Goal: Find contact information: Find contact information

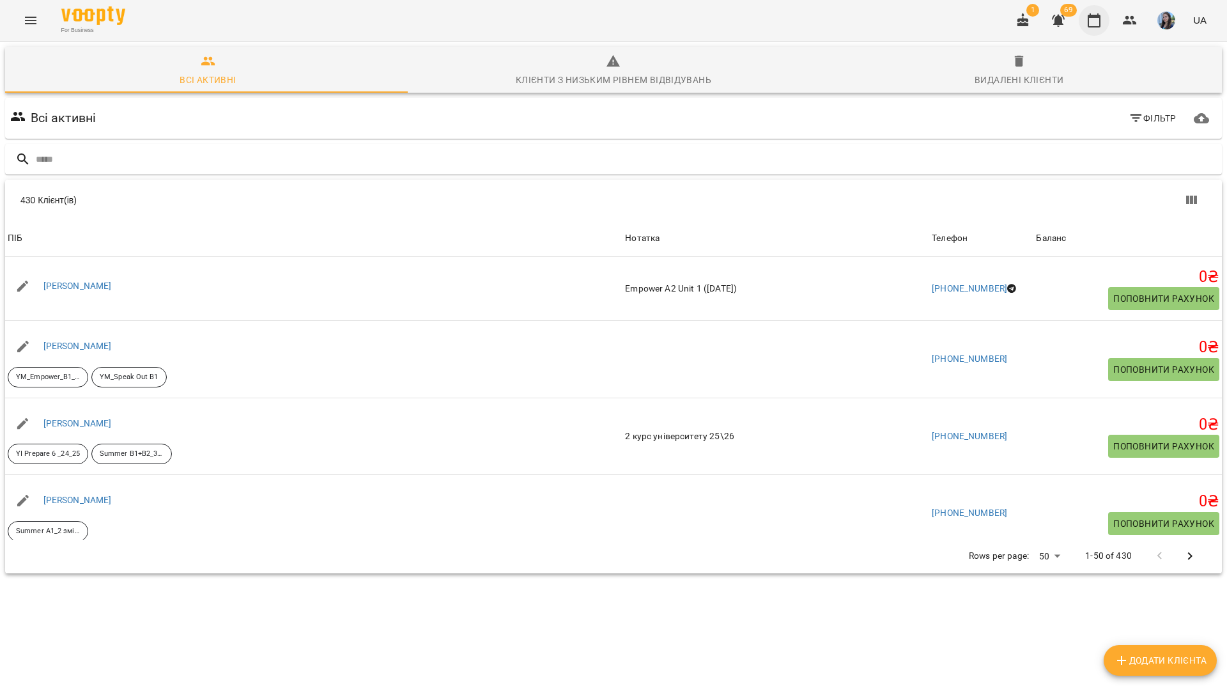
click at [1097, 24] on icon "button" at bounding box center [1094, 20] width 15 height 15
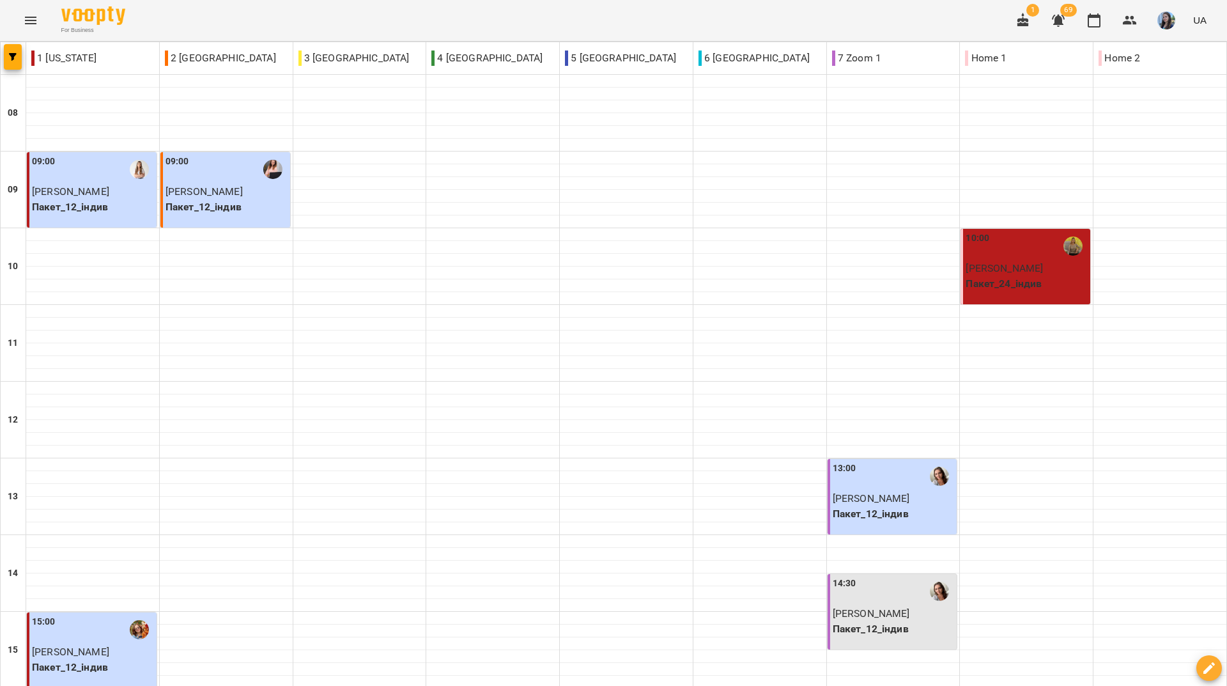
scroll to position [320, 0]
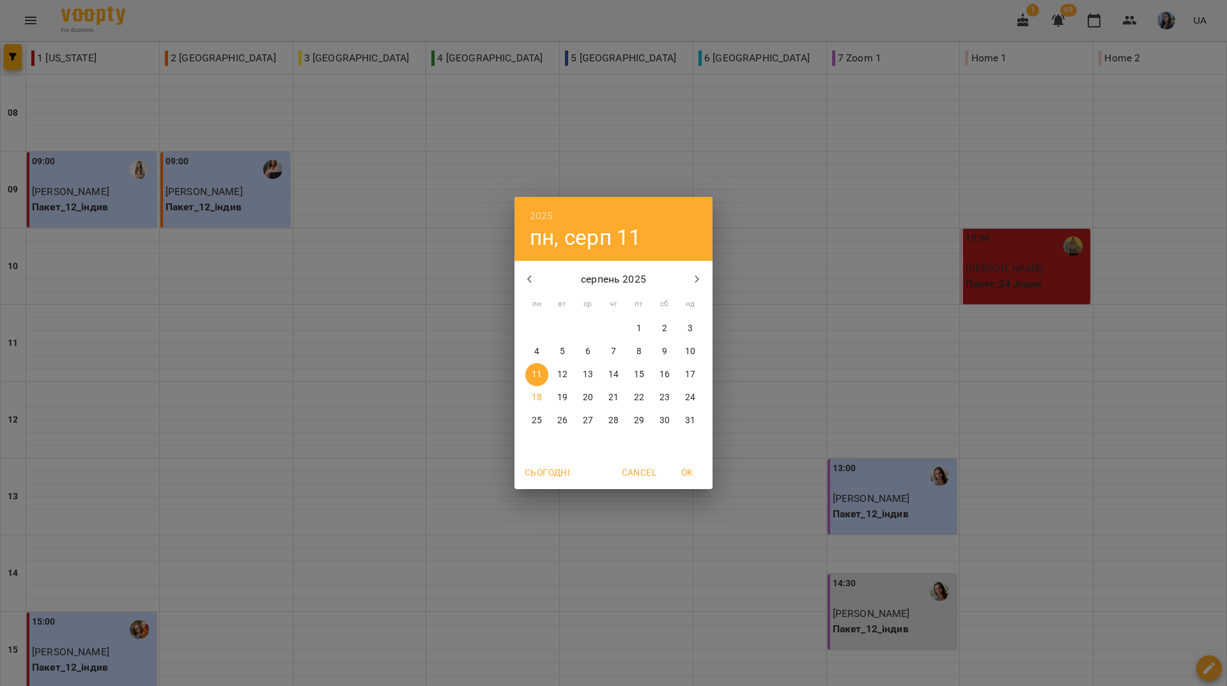
click at [535, 394] on p "18" at bounding box center [537, 397] width 10 height 13
type input "**********"
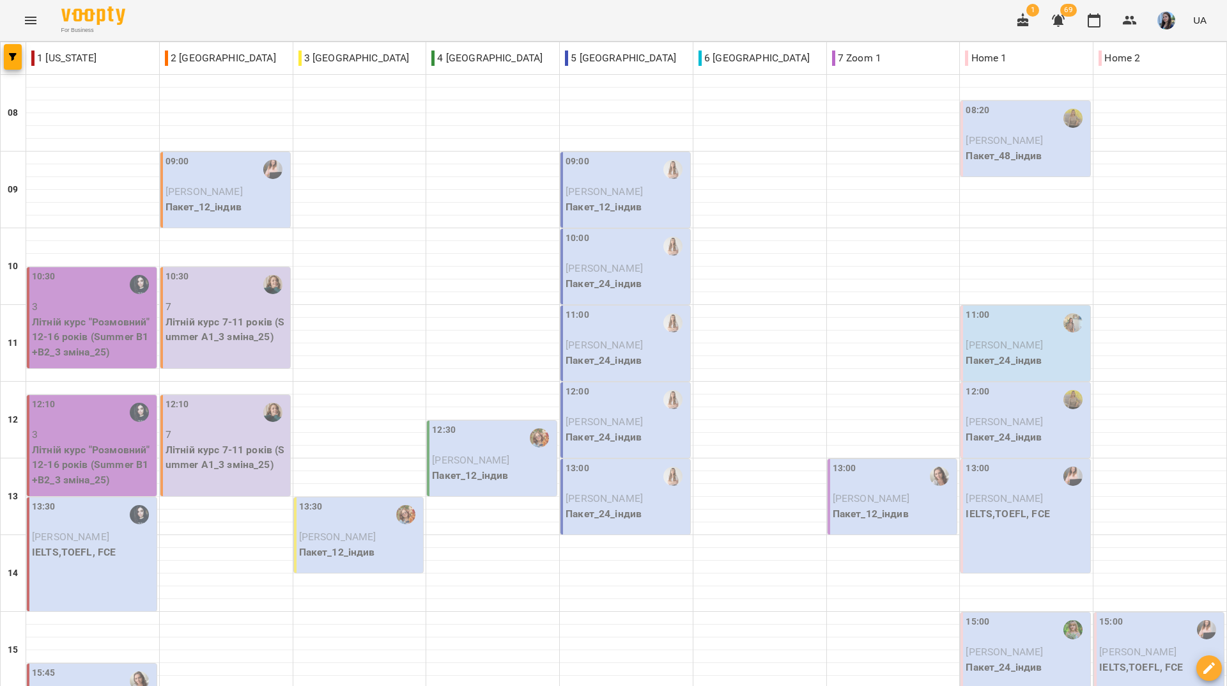
click at [902, 17] on div "For Business 1 69 UA" at bounding box center [613, 20] width 1227 height 41
click at [578, 10] on div "For Business 1 69 UA" at bounding box center [613, 20] width 1227 height 41
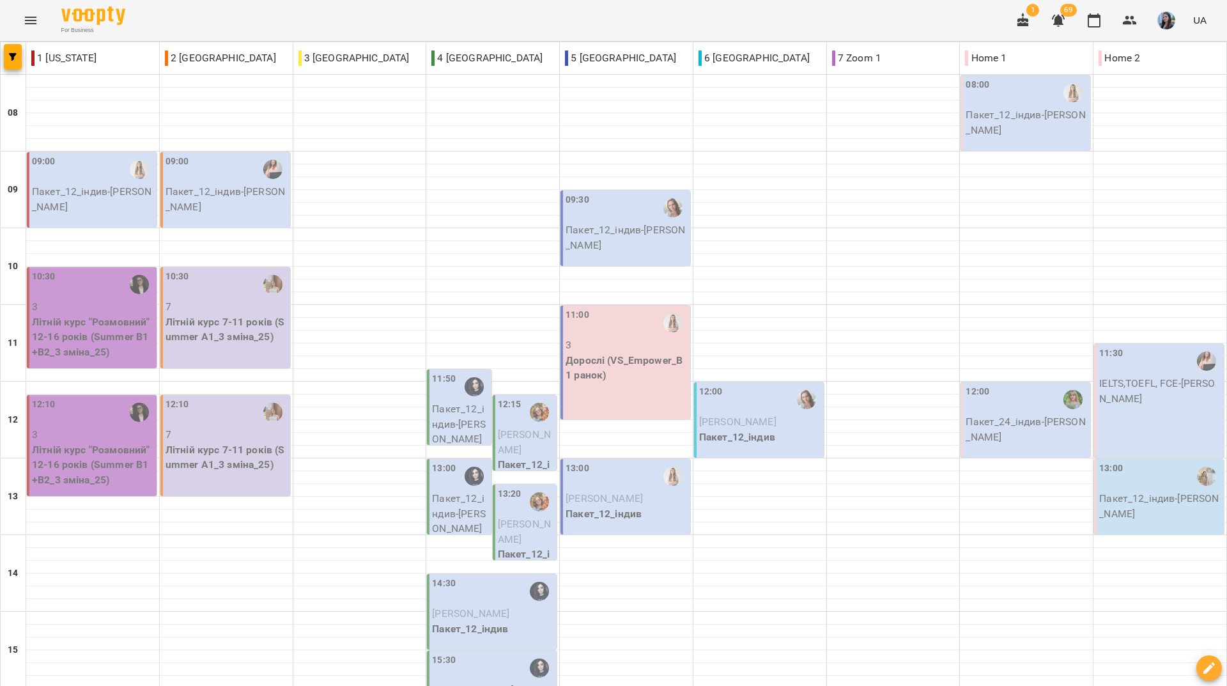
click at [25, 23] on icon "Menu" at bounding box center [31, 21] width 12 height 8
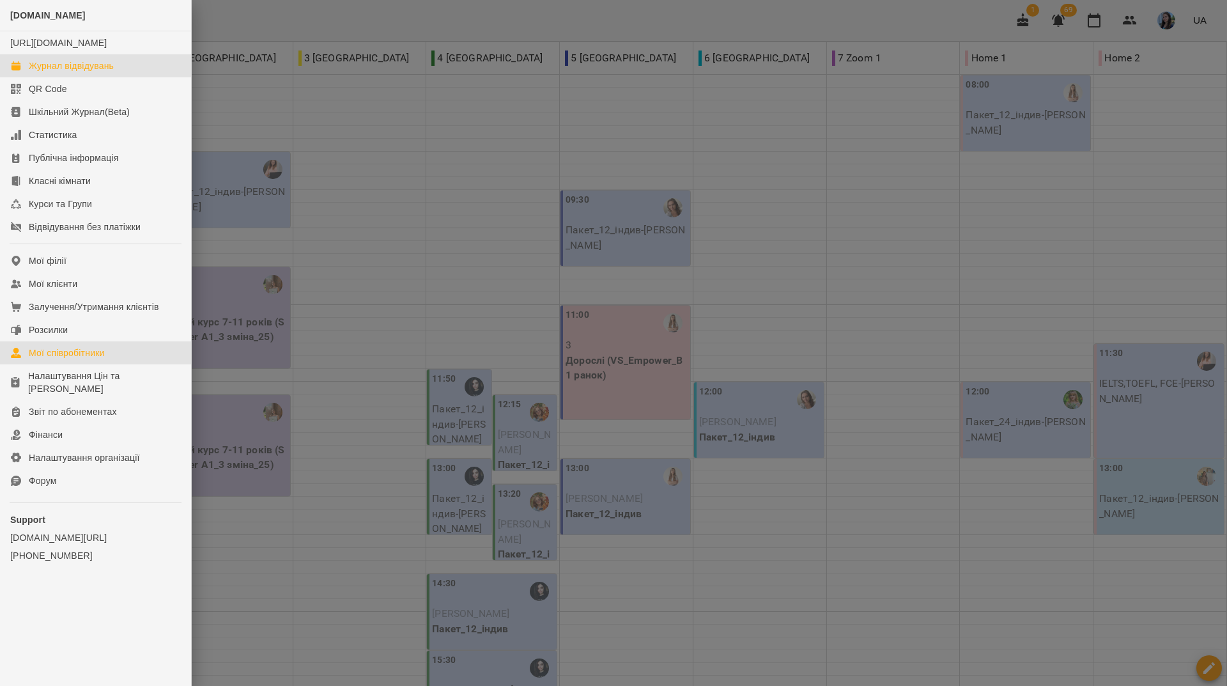
click at [52, 359] on div "Мої співробітники" at bounding box center [67, 352] width 76 height 13
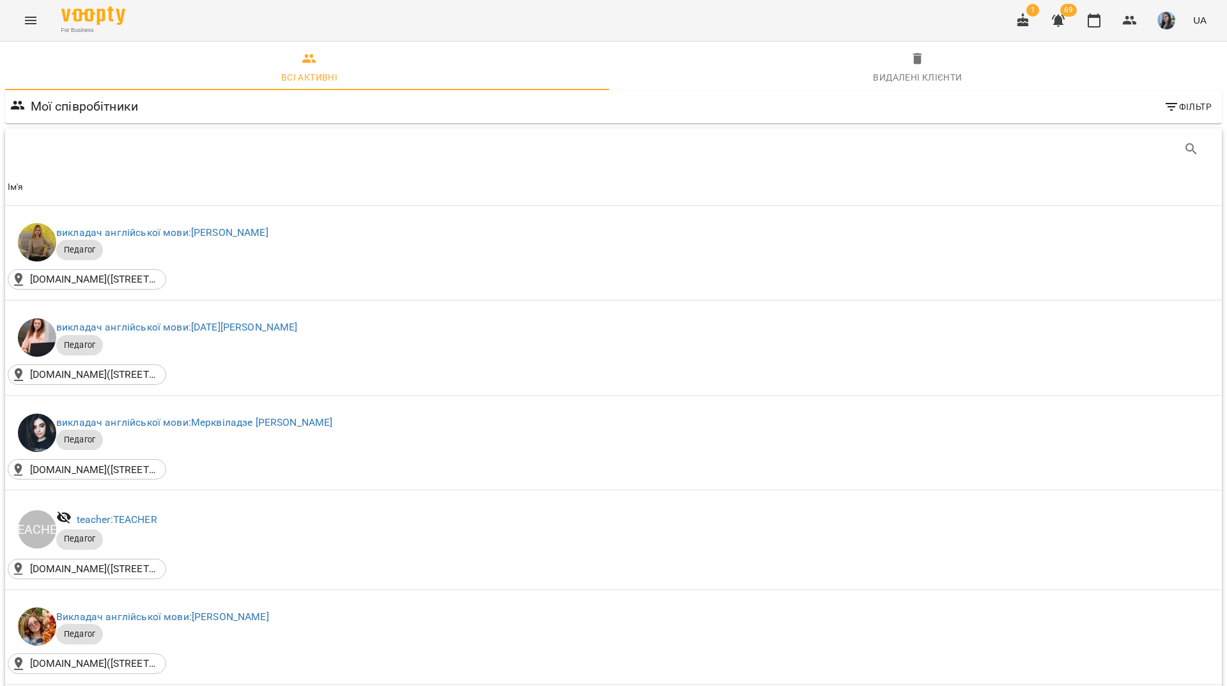
scroll to position [1023, 0]
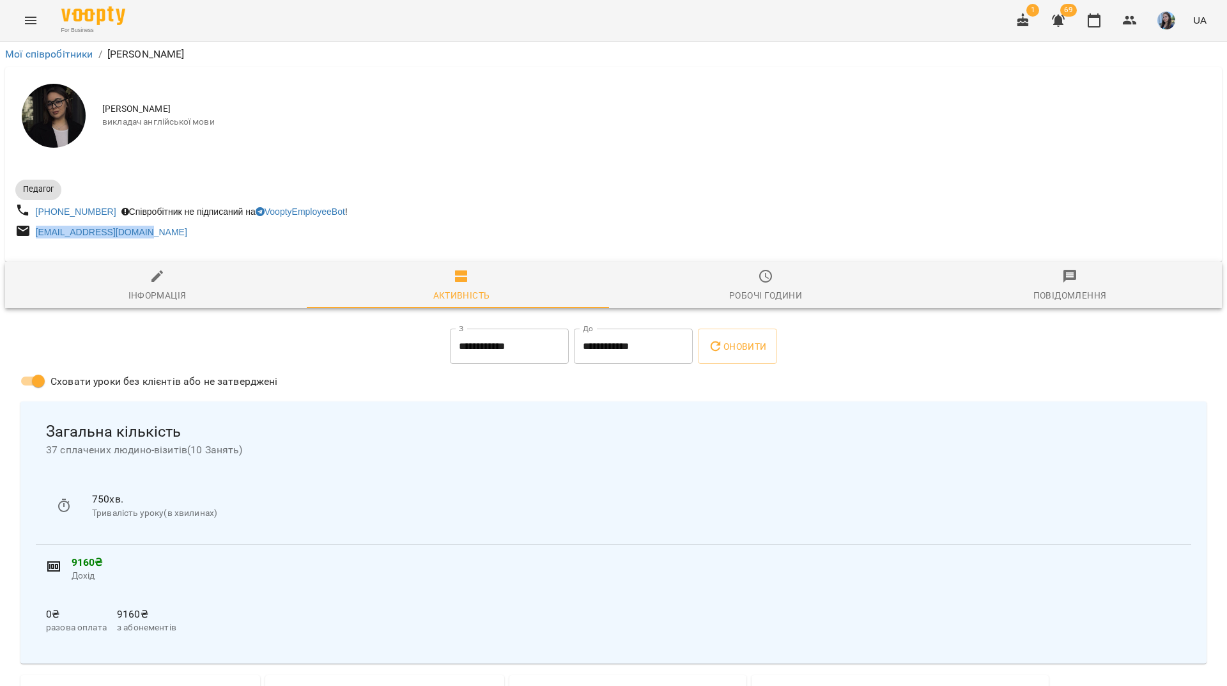
drag, startPoint x: 171, startPoint y: 236, endPoint x: 27, endPoint y: 234, distance: 143.8
click at [27, 234] on div "[EMAIL_ADDRESS][DOMAIN_NAME]" at bounding box center [313, 233] width 601 height 24
copy link "[EMAIL_ADDRESS][DOMAIN_NAME]"
click at [252, 236] on div "[EMAIL_ADDRESS][DOMAIN_NAME]" at bounding box center [313, 233] width 601 height 24
click at [1097, 19] on icon "button" at bounding box center [1094, 20] width 15 height 15
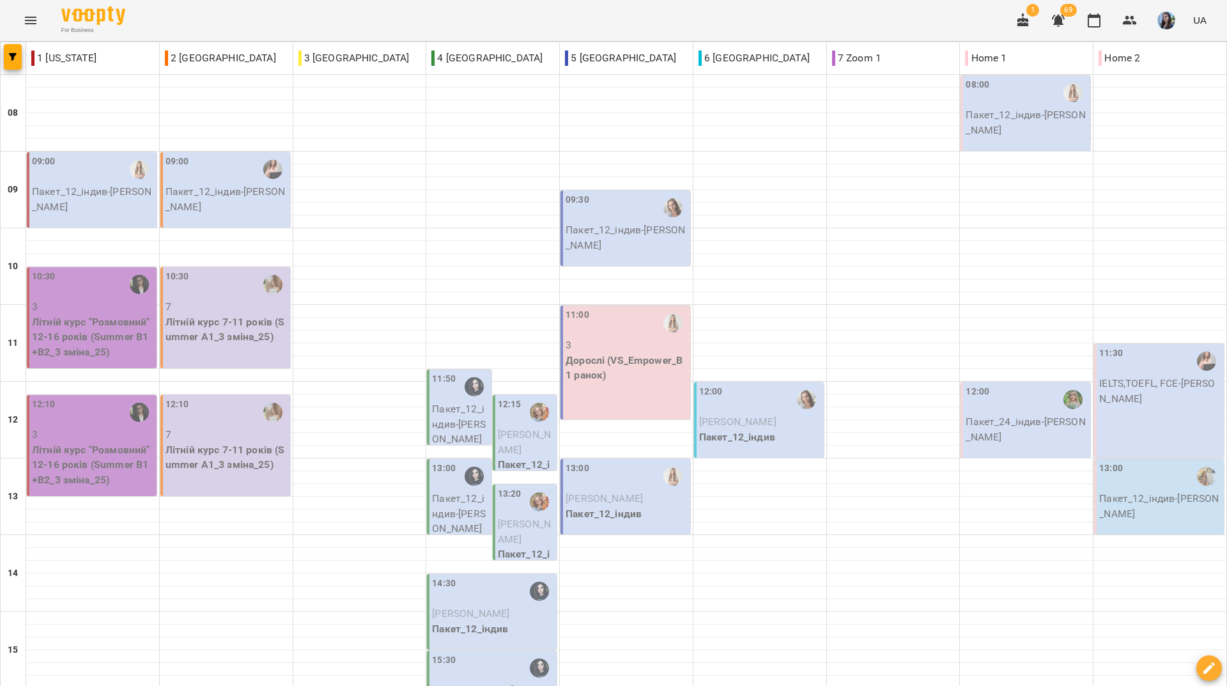
click at [423, 23] on div "For Business 1 69 UA" at bounding box center [613, 20] width 1227 height 41
